Goal: Information Seeking & Learning: Learn about a topic

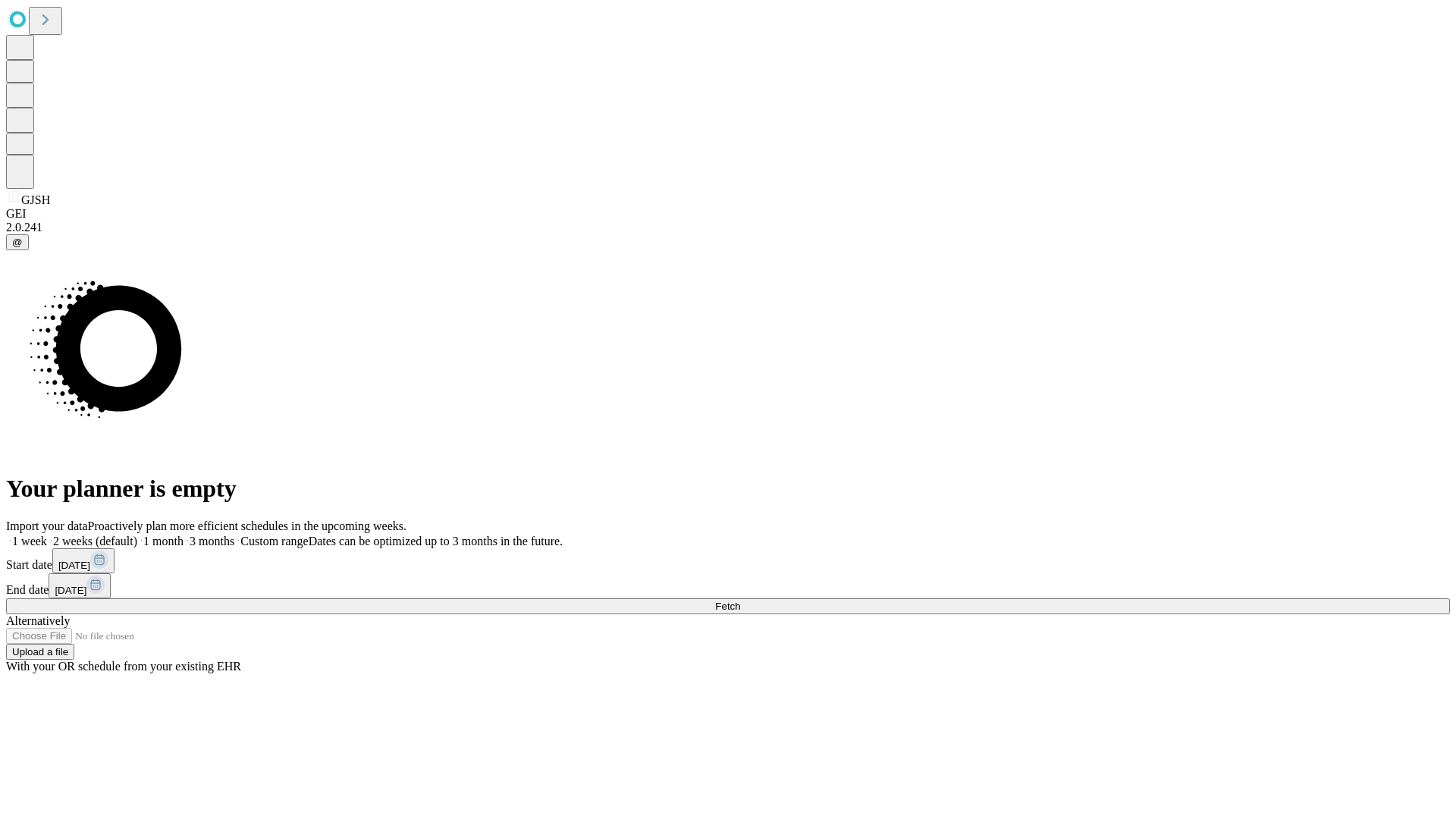
click at [741, 600] on span "Fetch" at bounding box center [728, 606] width 25 height 11
